Goal: Information Seeking & Learning: Understand process/instructions

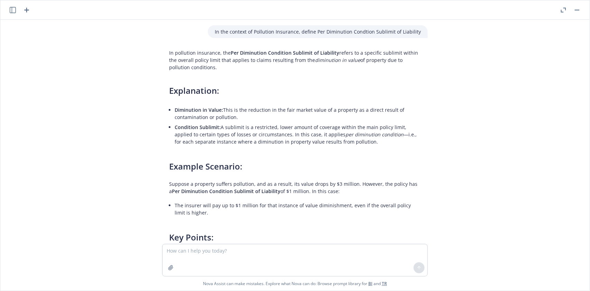
scroll to position [744, 0]
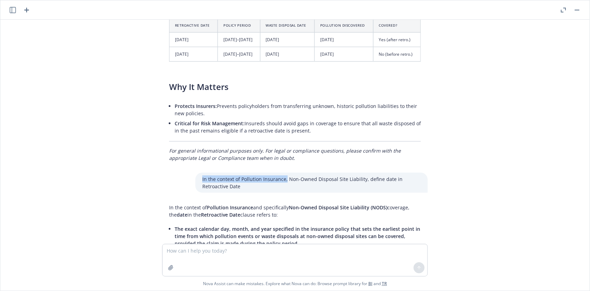
drag, startPoint x: 195, startPoint y: 81, endPoint x: 279, endPoint y: 83, distance: 84.1
click at [279, 173] on div "In the context of Pollution Insurance, Non-Owned Disposal Site Liability, defin…" at bounding box center [311, 183] width 232 height 20
click at [193, 251] on textarea at bounding box center [295, 260] width 265 height 32
paste textarea "In the context of Pollution Insurance,"
click at [268, 249] on textarea "In the context of Pollution Insurance, define" at bounding box center [295, 259] width 265 height 33
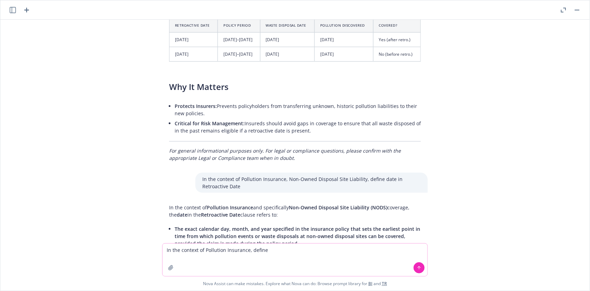
paste textarea "Non-Owned Disposal Site Liability (3rd Party)"
click at [417, 268] on icon at bounding box center [419, 267] width 5 height 5
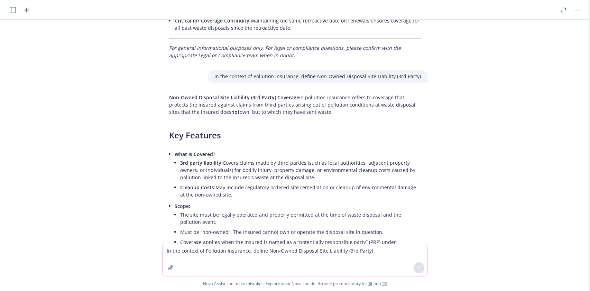
scroll to position [6439, 0]
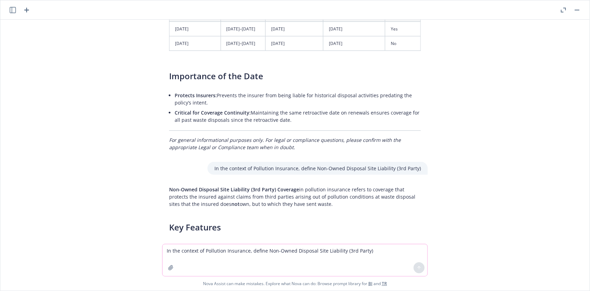
drag, startPoint x: 162, startPoint y: 89, endPoint x: 334, endPoint y: 112, distance: 173.7
copy p "Non-Owned Disposal Site Liability (3rd Party) Coverage in pollution insurance r…"
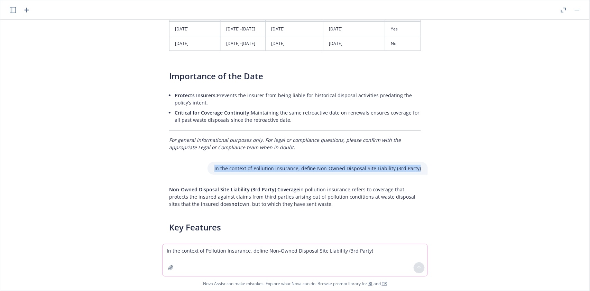
drag, startPoint x: 213, startPoint y: 69, endPoint x: 418, endPoint y: 75, distance: 204.5
click at [419, 162] on div "In the context of Pollution Insurance, define Non-Owned Disposal Site Liability…" at bounding box center [317, 168] width 220 height 13
copy p "In the context of Pollution Insurance, define Non-Owned Disposal Site Liability…"
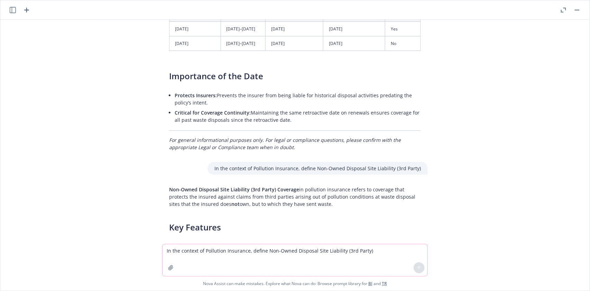
click at [183, 251] on textarea "In the context of Pollution Insurance, define Non-Owned Disposal Site Liability…" at bounding box center [295, 260] width 265 height 32
paste textarea
click at [261, 248] on textarea "In the context of Pollution Insurance, define Non-Owned Disposal Site Liability…" at bounding box center [295, 259] width 265 height 33
click at [353, 254] on textarea "In the context of Pollution Insurance, Non-Owned Disposal Site Liability (3rd P…" at bounding box center [295, 259] width 265 height 33
click at [372, 249] on textarea "In the context of Pollution Insurance, Non-Owned Disposal Site Liability (3rd P…" at bounding box center [295, 259] width 265 height 33
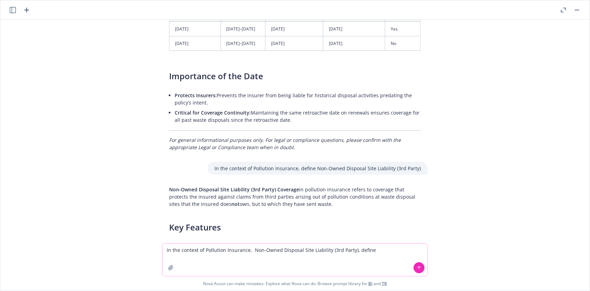
paste textarea "Aggregate Limit"
click at [417, 268] on icon at bounding box center [419, 267] width 5 height 5
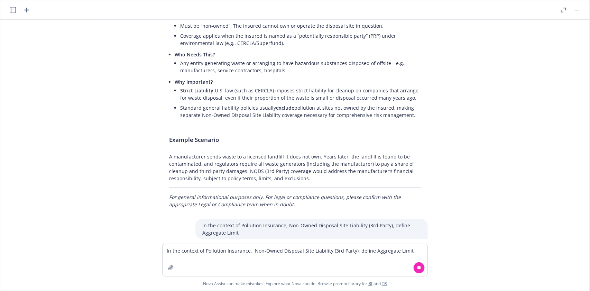
scroll to position [6753, 0]
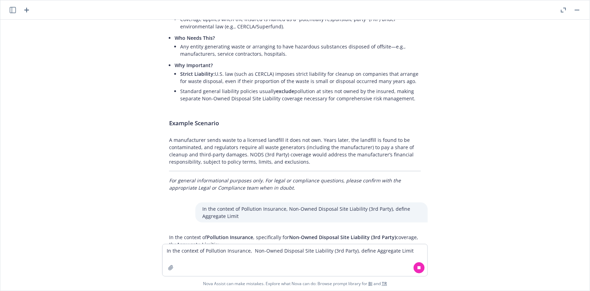
drag, startPoint x: 158, startPoint y: 134, endPoint x: 241, endPoint y: 147, distance: 83.3
copy p "In the context of Pollution Insurance , specifically for Non-Owned Disposal Sit…"
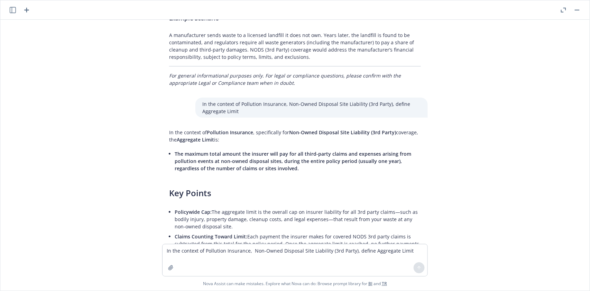
scroll to position [6766, 0]
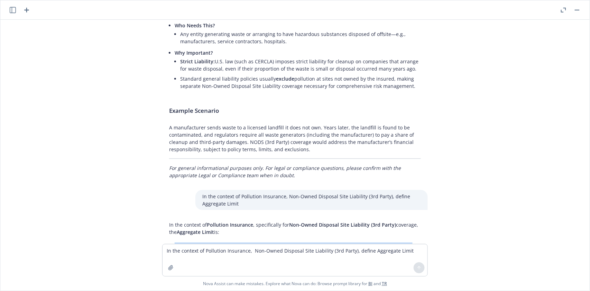
drag, startPoint x: 168, startPoint y: 147, endPoint x: 303, endPoint y: 164, distance: 135.5
click at [303, 241] on li "The maximum total amount the insurer will pay for all third-party claims and ex…" at bounding box center [298, 253] width 246 height 25
copy span "The maximum total amount the insurer will pay for all third-party claims and ex…"
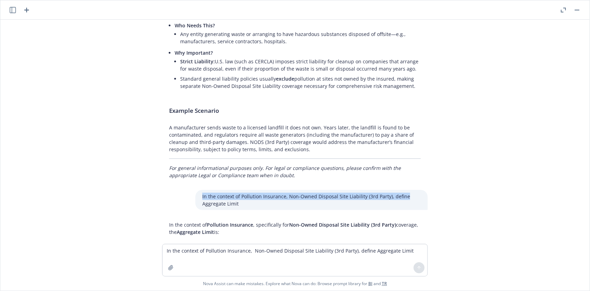
drag, startPoint x: 198, startPoint y: 98, endPoint x: 402, endPoint y: 102, distance: 203.7
click at [402, 193] on p "In the context of Pollution Insurance, Non-Owned Disposal Site Liability (3rd P…" at bounding box center [311, 200] width 219 height 15
copy p "In the context of Pollution Insurance, Non-Owned Disposal Site Liability (3rd P…"
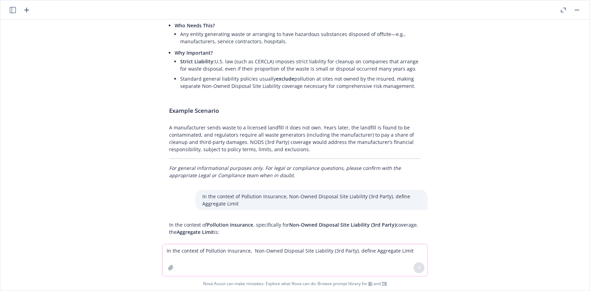
click at [173, 250] on textarea "In the context of Pollution Insurance, Non-Owned Disposal Site Liability (3rd P…" at bounding box center [295, 260] width 265 height 32
paste textarea "Non-Owned Disposal Site Liability (3rd Party), define"
click at [371, 251] on textarea "In the context of Pollution Insurance, Non-Owned Disposal Site Liability (3rd P…" at bounding box center [295, 259] width 265 height 33
paste textarea "Deductible"
click at [417, 267] on icon at bounding box center [419, 267] width 5 height 5
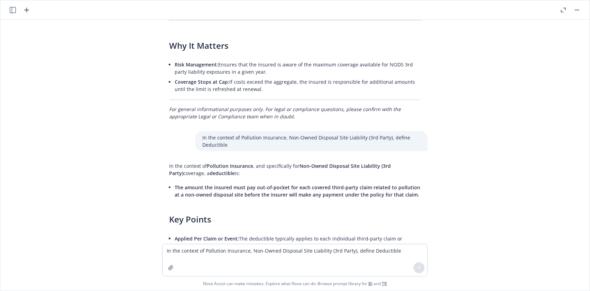
scroll to position [7152, 0]
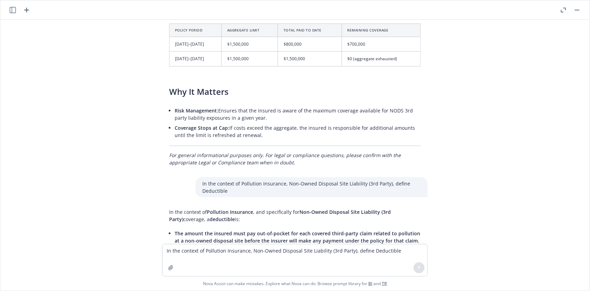
drag, startPoint x: 155, startPoint y: 107, endPoint x: 232, endPoint y: 121, distance: 78.4
click at [232, 121] on div "In the context of Pollution Insurance, define Per Diminution Condtion Sublimit …" at bounding box center [294, 132] width 589 height 224
copy p "In the context of Pollution Insurance , and specifically for Non-Owned Disposal…"
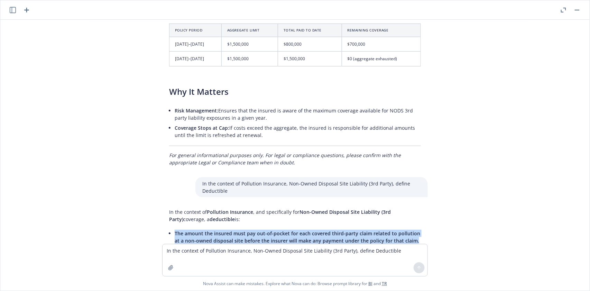
drag, startPoint x: 168, startPoint y: 135, endPoint x: 431, endPoint y: 144, distance: 263.6
click at [431, 144] on div "In the context of Pollution Insurance, define Per Diminution Condtion Sublimit …" at bounding box center [294, 132] width 589 height 224
copy span "The amount the insured must pay out-of-pocket for each covered third-party clai…"
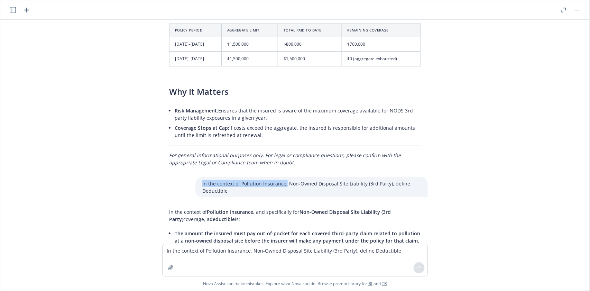
drag, startPoint x: 195, startPoint y: 84, endPoint x: 278, endPoint y: 86, distance: 83.0
click at [278, 177] on div "In the context of Pollution Insurance, Non-Owned Disposal Site Liability (3rd P…" at bounding box center [311, 187] width 232 height 20
copy p "In the context of Pollution Insurance,"
click at [181, 247] on textarea "In the context of Pollution Insurance, Non-Owned Disposal Site Liability (3rd P…" at bounding box center [295, 260] width 265 height 32
paste textarea
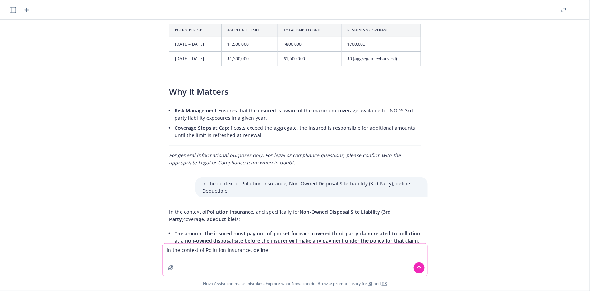
click at [279, 253] on textarea "In the context of Pollution Insurance, define" at bounding box center [295, 259] width 265 height 33
paste textarea "Contractors Pollution Liability"
click at [417, 269] on icon at bounding box center [419, 267] width 5 height 5
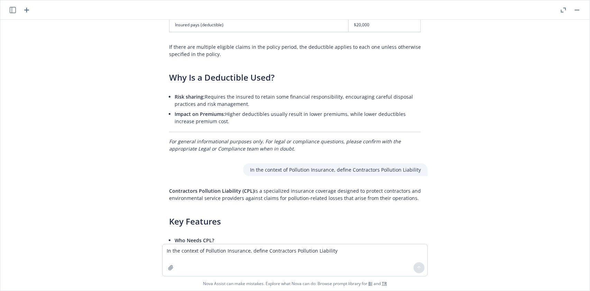
scroll to position [7467, 0]
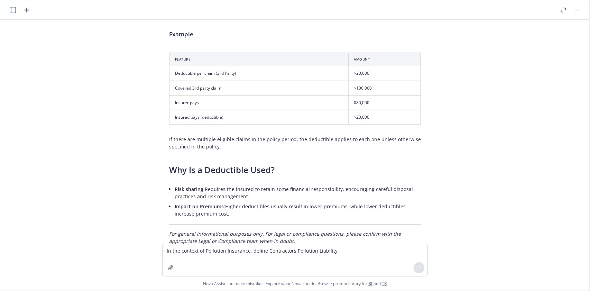
drag, startPoint x: 158, startPoint y: 166, endPoint x: 252, endPoint y: 179, distance: 94.7
click at [252, 179] on div "In the context of Pollution Insurance, define Per Diminution Condtion Sublimit …" at bounding box center [294, 132] width 589 height 224
click at [252, 279] on p "Contractors Pollution Liability (CPL) is a specialized insurance coverage desig…" at bounding box center [295, 286] width 252 height 15
drag, startPoint x: 159, startPoint y: 178, endPoint x: 413, endPoint y: 186, distance: 254.0
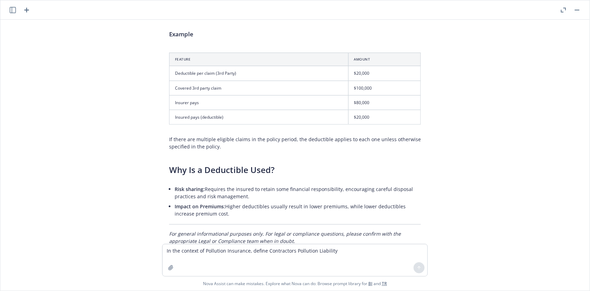
copy p "Contractors Pollution Liability (CPL) is a specialized insurance coverage desig…"
drag, startPoint x: 242, startPoint y: 156, endPoint x: 410, endPoint y: 161, distance: 167.8
click at [413, 256] on div "In the context of Pollution Insurance, define Contractors Pollution Liability" at bounding box center [335, 262] width 185 height 13
copy p "In the context of Pollution Insurance, define Contractors Pollution Liability"
click at [191, 249] on textarea "In the context of Pollution Insurance, define Contractors Pollution Liability" at bounding box center [295, 260] width 265 height 32
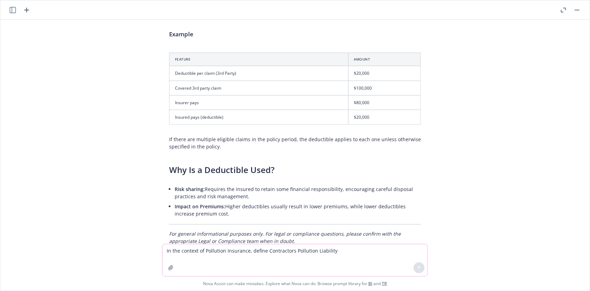
paste textarea
click at [263, 249] on textarea "In the context of Pollution Insurance, define Contractors Pollution Liability" at bounding box center [295, 259] width 265 height 33
click at [316, 247] on textarea "In the context of Pollution Insurance, Contractors Pollution Liability" at bounding box center [295, 259] width 265 height 33
click at [341, 253] on textarea "In the context of Pollution Insurance, Contractors Pollution Liability, define" at bounding box center [295, 259] width 265 height 33
paste textarea "Aggregate Limit"
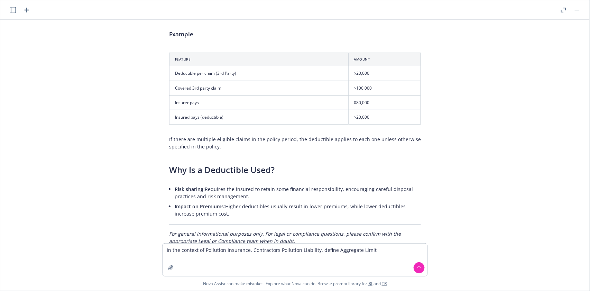
click at [417, 268] on icon at bounding box center [419, 267] width 5 height 5
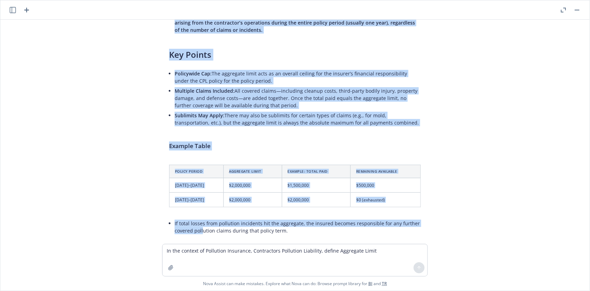
scroll to position [8165, 0]
drag, startPoint x: 158, startPoint y: 131, endPoint x: 307, endPoint y: 126, distance: 149.5
click at [198, 135] on div "In the context of Pollution Insurance, define Per Diminution Condtion Sublimit …" at bounding box center [294, 132] width 589 height 224
click at [482, 103] on div "In the context of Pollution Insurance, define Per Diminution Condtion Sublimit …" at bounding box center [294, 132] width 589 height 224
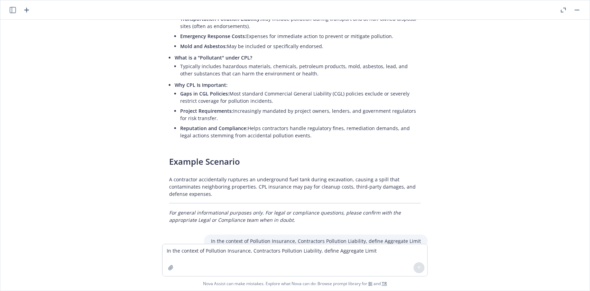
scroll to position [7934, 0]
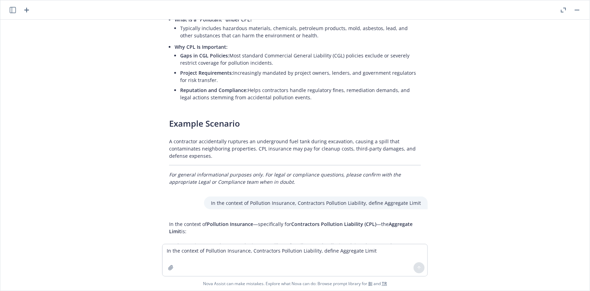
drag, startPoint x: 148, startPoint y: 115, endPoint x: 202, endPoint y: 125, distance: 54.5
click at [202, 125] on div "In the context of Pollution Insurance, define Per Diminution Condtion Sublimit …" at bounding box center [294, 132] width 589 height 224
drag, startPoint x: 167, startPoint y: 138, endPoint x: 252, endPoint y: 155, distance: 87.0
drag, startPoint x: 209, startPoint y: 96, endPoint x: 373, endPoint y: 103, distance: 164.0
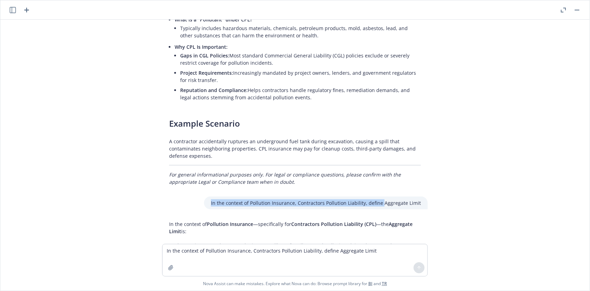
click at [376, 196] on div "In the context of Pollution Insurance, Contractors Pollution Liability, define …" at bounding box center [316, 202] width 224 height 13
click at [173, 249] on textarea "In the context of Pollution Insurance, Contractors Pollution Liability, define …" at bounding box center [295, 260] width 265 height 32
paste textarea
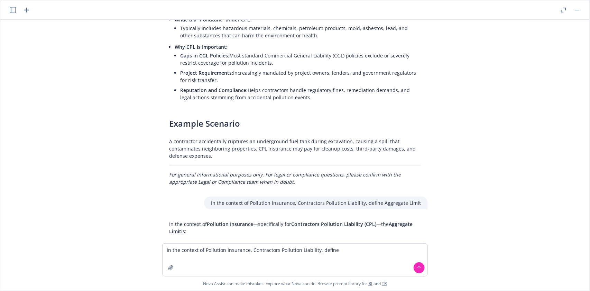
click at [458, 107] on div "In the context of Pollution Insurance, define Per Diminution Condtion Sublimit …" at bounding box center [294, 131] width 589 height 223
drag, startPoint x: 206, startPoint y: 94, endPoint x: 293, endPoint y: 98, distance: 87.6
click at [293, 196] on div "In the context of Pollution Insurance, Contractors Pollution Liability, define …" at bounding box center [316, 202] width 224 height 13
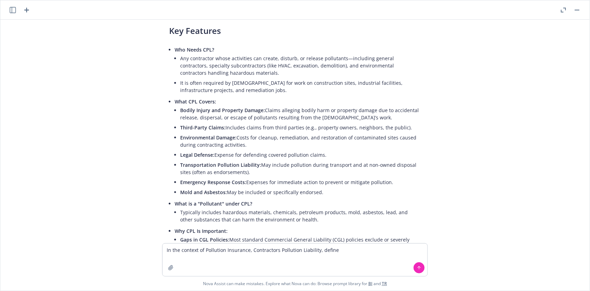
scroll to position [7935, 0]
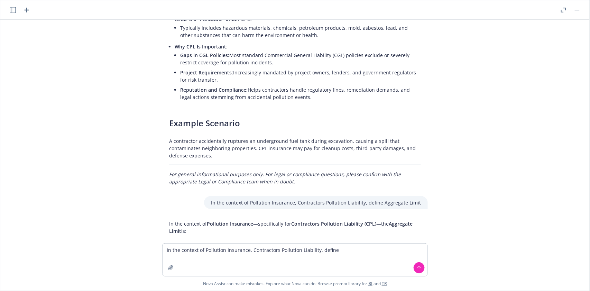
drag, startPoint x: 474, startPoint y: 118, endPoint x: 426, endPoint y: 113, distance: 47.7
click at [474, 118] on div "In the context of Pollution Insurance, define Per Diminution Condtion Sublimit …" at bounding box center [294, 131] width 589 height 223
drag, startPoint x: 293, startPoint y: 96, endPoint x: 208, endPoint y: 98, distance: 84.4
click at [208, 196] on div "In the context of Pollution Insurance, Contractors Pollution Liability, define …" at bounding box center [316, 202] width 224 height 13
drag, startPoint x: 335, startPoint y: 251, endPoint x: 249, endPoint y: 248, distance: 85.8
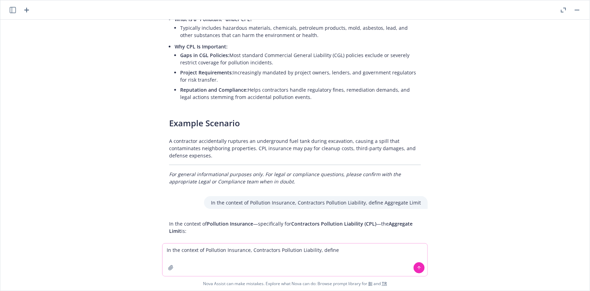
click at [249, 248] on textarea "In the context of Pollution Insurance, Contractors Pollution Liability, define" at bounding box center [295, 259] width 265 height 33
paste textarea "In the context of Pollution Insurance,"
click at [275, 249] on textarea "In the context of Pollution Insurance, define" at bounding box center [295, 259] width 265 height 33
paste textarea "Non-Owned Disposal Site Liability (NODS)"
click at [419, 268] on icon at bounding box center [419, 267] width 0 height 3
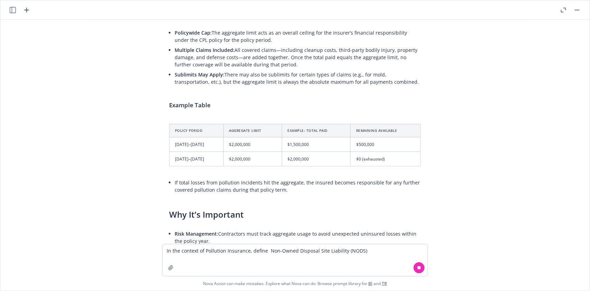
scroll to position [8221, 0]
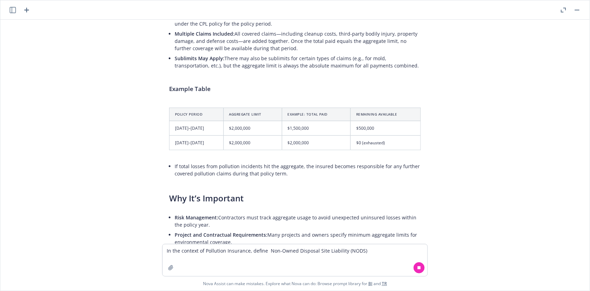
drag, startPoint x: 159, startPoint y: 203, endPoint x: 387, endPoint y: 221, distance: 228.6
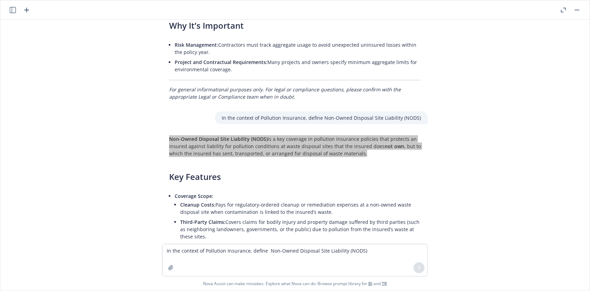
scroll to position [8302, 0]
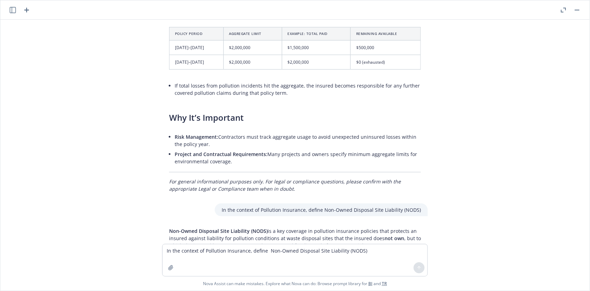
click at [289, 284] on p "Coverage Scope:" at bounding box center [298, 287] width 246 height 7
drag, startPoint x: 221, startPoint y: 104, endPoint x: 416, endPoint y: 106, distance: 195.4
click at [417, 203] on div "In the context of Pollution Insurance, define Non-Owned Disposal Site Liability…" at bounding box center [321, 209] width 213 height 13
click at [179, 248] on textarea "In the context of Pollution Insurance, define Non-Owned Disposal Site Liability…" at bounding box center [295, 260] width 265 height 32
paste textarea "Non-Owned Disposal Site Liability (NODS)"
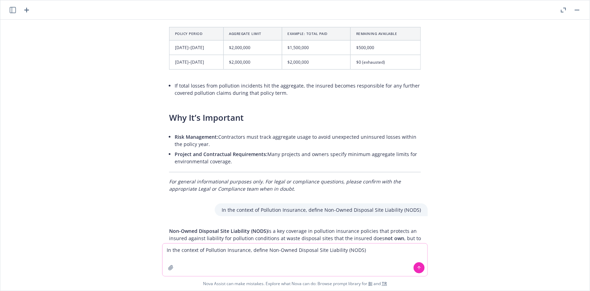
click at [261, 249] on textarea "In the context of Pollution Insurance, define Non-Owned Disposal Site Liability…" at bounding box center [295, 259] width 265 height 33
click at [341, 249] on textarea "In the context of Pollution Insurance, Non-Owned Disposal Site Liability (NODS)" at bounding box center [295, 259] width 265 height 33
click at [366, 250] on textarea "In the context of Pollution Insurance, Non-Owned Disposal Site Liability (NODS)…" at bounding box center [295, 259] width 265 height 33
paste textarea "Retroactive Date"
click at [418, 267] on icon at bounding box center [419, 266] width 3 height 1
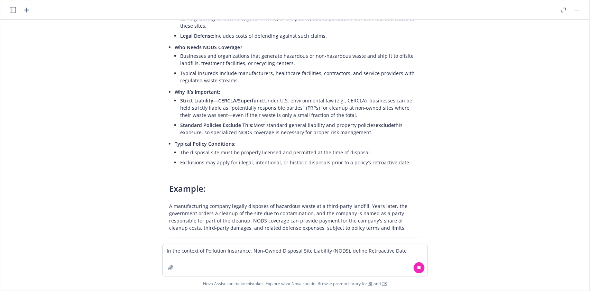
scroll to position [8612, 0]
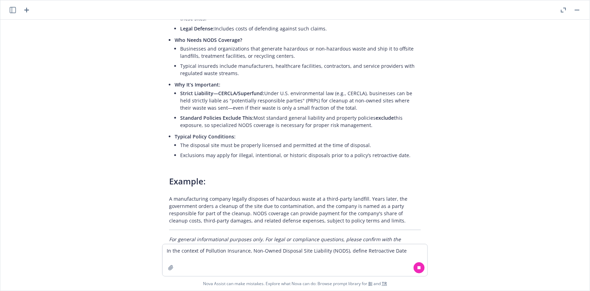
drag, startPoint x: 151, startPoint y: 184, endPoint x: 229, endPoint y: 198, distance: 79.1
click at [229, 198] on div "In the context of Pollution Insurance, define Per Diminution Condtion Sublimit …" at bounding box center [294, 132] width 589 height 224
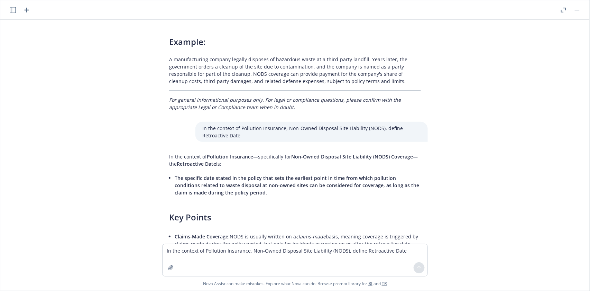
scroll to position [8700, 0]
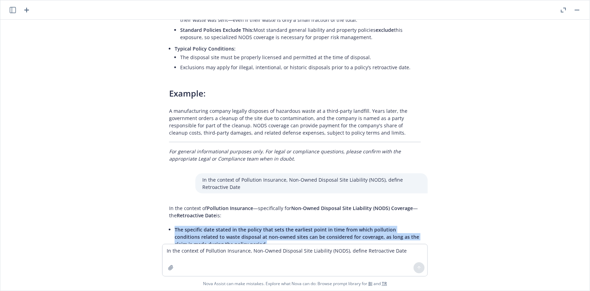
drag, startPoint x: 168, startPoint y: 124, endPoint x: 227, endPoint y: 139, distance: 60.6
click at [228, 224] on li "The specific date stated in the policy that sets the earliest point in time fro…" at bounding box center [298, 236] width 246 height 25
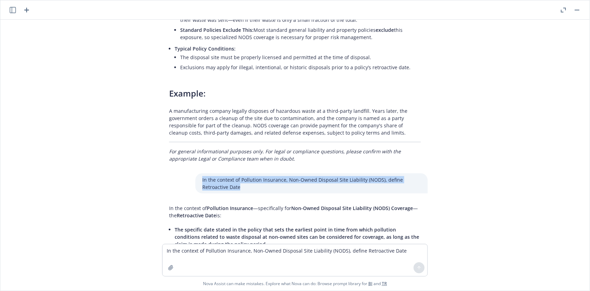
drag, startPoint x: 191, startPoint y: 70, endPoint x: 239, endPoint y: 82, distance: 49.7
click at [239, 173] on div "In the context of Pollution Insurance, Non-Owned Disposal Site Liability (NODS)…" at bounding box center [311, 183] width 232 height 20
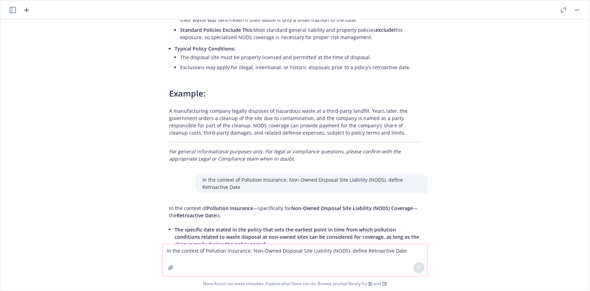
click at [171, 252] on textarea "In the context of Pollution Insurance, Non-Owned Disposal Site Liability (NODS)…" at bounding box center [295, 260] width 265 height 32
click at [358, 250] on textarea "In the context of Pollution Insurance, Non-Owned Disposal Site Liability (NODS)…" at bounding box center [295, 259] width 265 height 33
click at [417, 267] on icon at bounding box center [419, 267] width 5 height 5
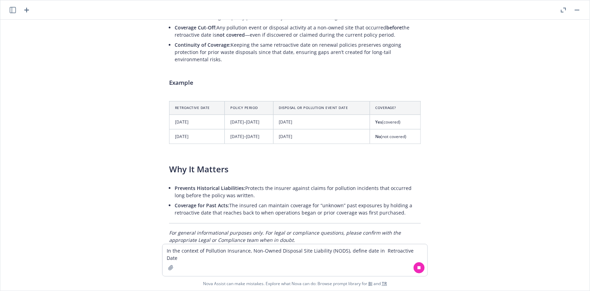
scroll to position [8987, 0]
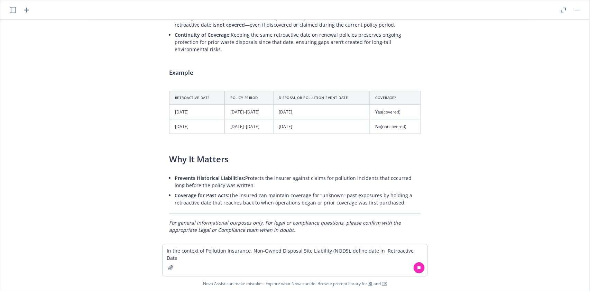
drag, startPoint x: 157, startPoint y: 162, endPoint x: 259, endPoint y: 176, distance: 103.0
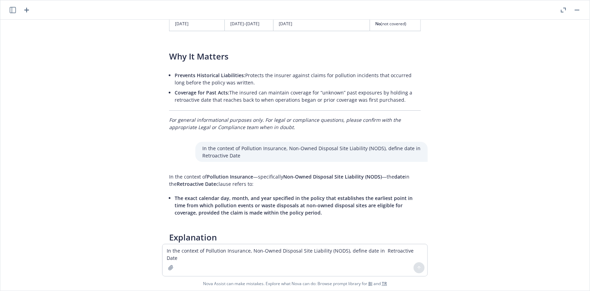
scroll to position [9083, 0]
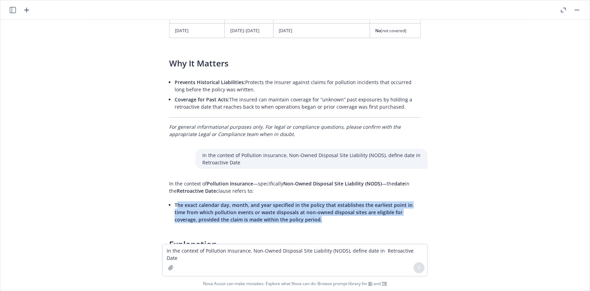
drag, startPoint x: 169, startPoint y: 90, endPoint x: 306, endPoint y: 107, distance: 137.6
click at [306, 200] on li "The exact calendar day, month, and year specified in the policy that establishe…" at bounding box center [298, 212] width 246 height 25
drag, startPoint x: 167, startPoint y: 90, endPoint x: 302, endPoint y: 109, distance: 135.6
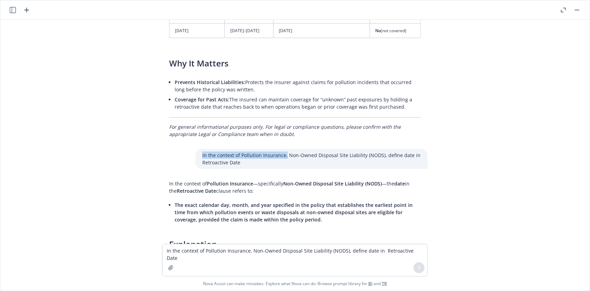
drag, startPoint x: 192, startPoint y: 41, endPoint x: 279, endPoint y: 45, distance: 87.6
click at [279, 149] on div "In the context of Pollution Insurance, Non-Owned Disposal Site Liability (NODS)…" at bounding box center [311, 159] width 232 height 20
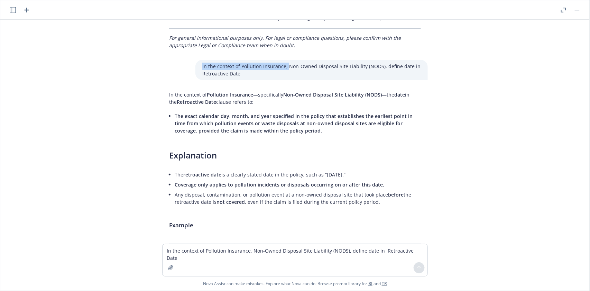
scroll to position [9175, 0]
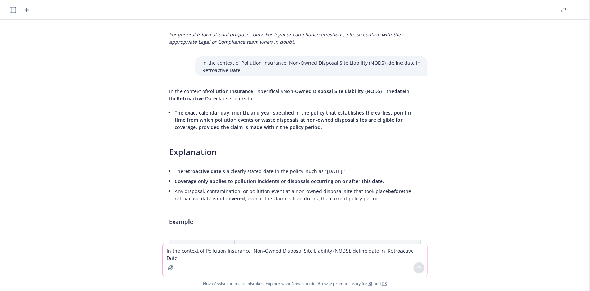
click at [199, 250] on textarea "In the context of Pollution Insurance, Non-Owned Disposal Site Liability (NODS)…" at bounding box center [295, 260] width 265 height 32
paste textarea
click at [284, 252] on textarea "In the context of Pollution Insurance, define" at bounding box center [295, 259] width 265 height 33
paste textarea "Contractors Pollution Liability (3rd Party)"
click at [417, 267] on icon at bounding box center [419, 267] width 5 height 5
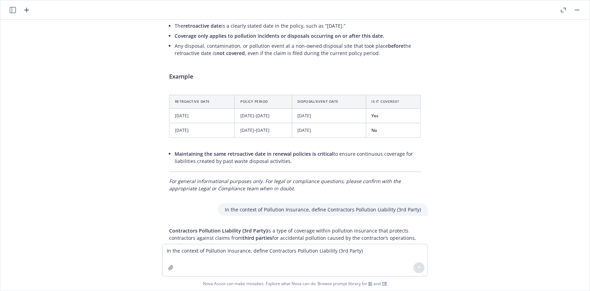
scroll to position [9316, 0]
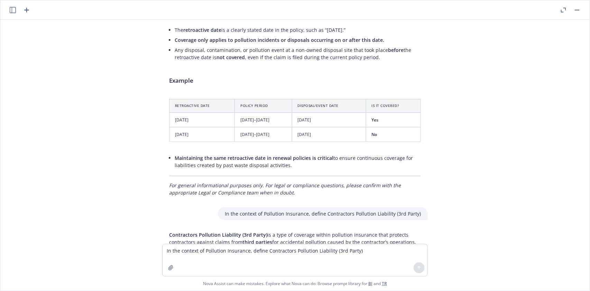
drag, startPoint x: 160, startPoint y: 113, endPoint x: 221, endPoint y: 139, distance: 65.9
click at [221, 139] on div "In the context of Pollution Insurance, define Per Diminution Condtion Sublimit …" at bounding box center [294, 132] width 589 height 224
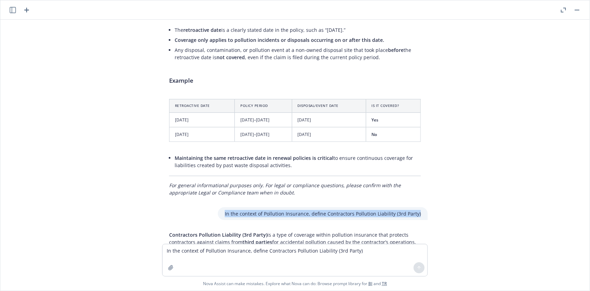
drag, startPoint x: 222, startPoint y: 100, endPoint x: 418, endPoint y: 100, distance: 195.7
click at [418, 207] on div "In the context of Pollution Insurance, define Contractors Pollution Liability (…" at bounding box center [323, 213] width 210 height 13
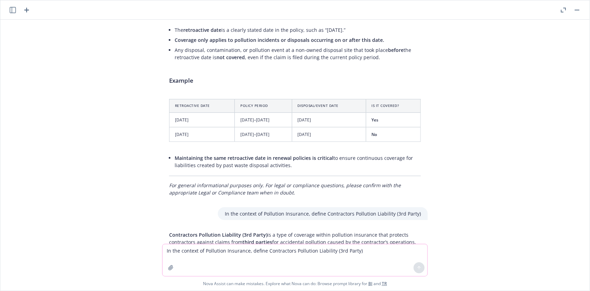
click at [178, 250] on textarea "In the context of Pollution Insurance, define Contractors Pollution Liability (…" at bounding box center [295, 260] width 265 height 32
paste textarea
click at [262, 251] on textarea "In the context of Pollution Insurance, define Contractors Pollution Liability (…" at bounding box center [295, 259] width 265 height 33
click at [342, 250] on textarea "In the context of Pollution Insurance, Contractors Pollution Liability (3rd Par…" at bounding box center [295, 259] width 265 height 33
click at [373, 251] on textarea "In the context of Pollution Insurance, Contractors Pollution Liability (3rd Par…" at bounding box center [295, 259] width 265 height 33
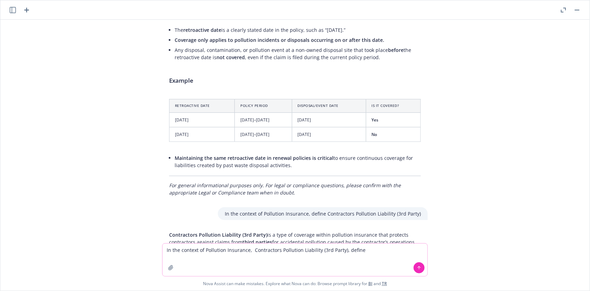
paste textarea "Aggregate Limit"
type textarea "In the context of Pollution Insurance, Contractors Pollution Liability (3rd Par…"
click at [417, 266] on icon at bounding box center [419, 267] width 5 height 5
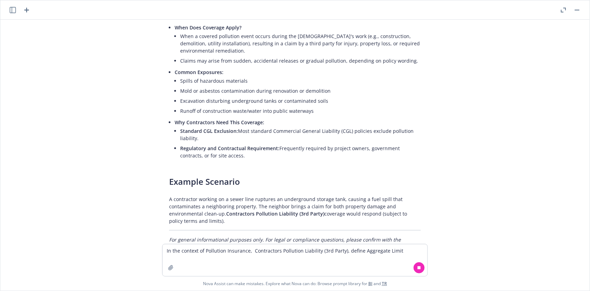
scroll to position [9724, 0]
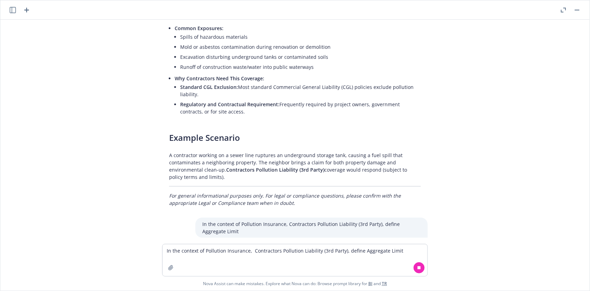
drag, startPoint x: 159, startPoint y: 137, endPoint x: 226, endPoint y: 145, distance: 67.6
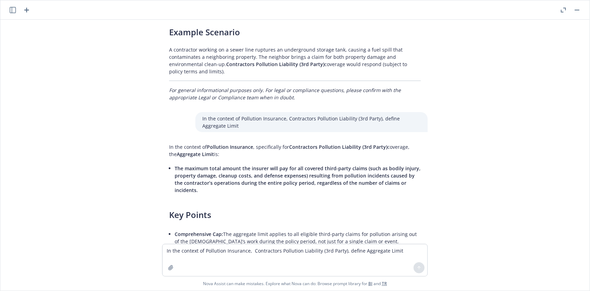
scroll to position [9737, 0]
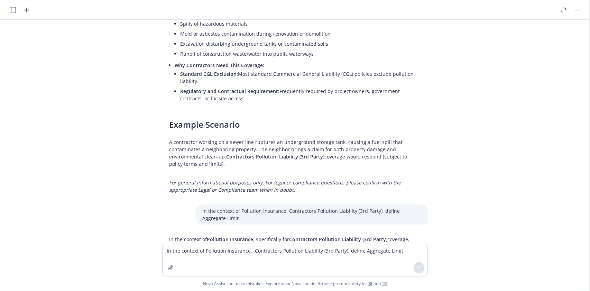
drag, startPoint x: 169, startPoint y: 146, endPoint x: 425, endPoint y: 163, distance: 257.2
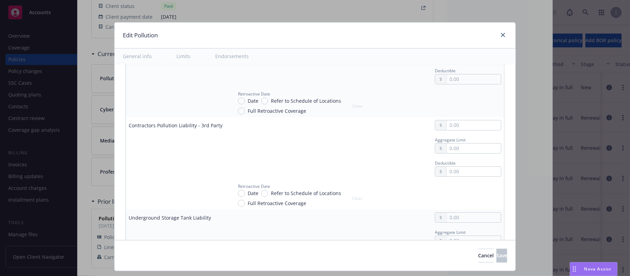
scroll to position [2259, 0]
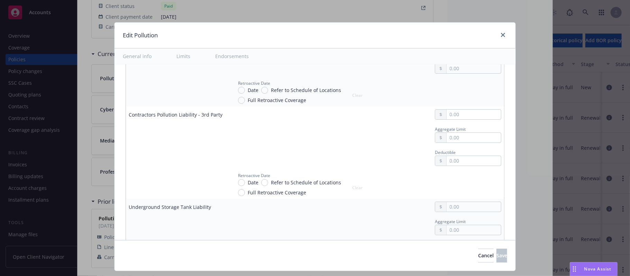
type textarea "x"
